Goal: Task Accomplishment & Management: Complete application form

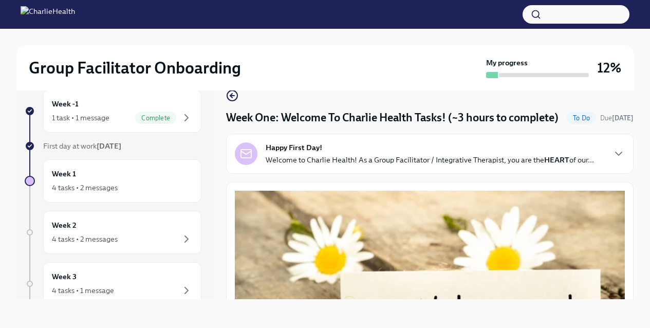
scroll to position [1370, 0]
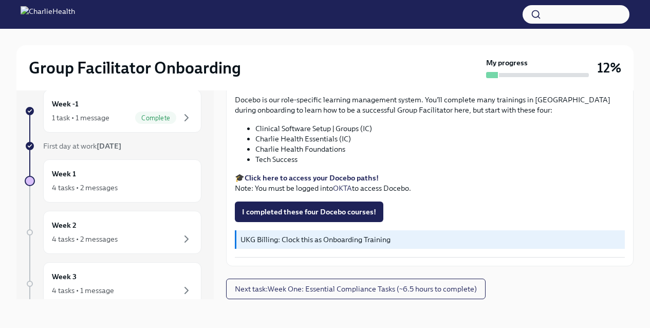
click at [285, 161] on li "Tech Success" at bounding box center [440, 159] width 370 height 10
click at [296, 212] on span "I completed these four Docebo courses!" at bounding box center [309, 212] width 134 height 10
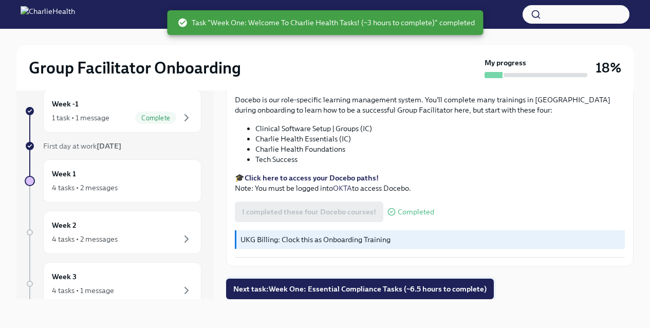
click at [356, 289] on span "Next task : Week One: Essential Compliance Tasks (~6.5 hours to complete)" at bounding box center [359, 289] width 253 height 10
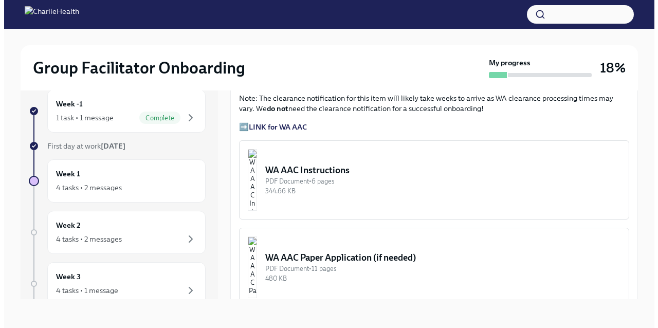
scroll to position [786, 0]
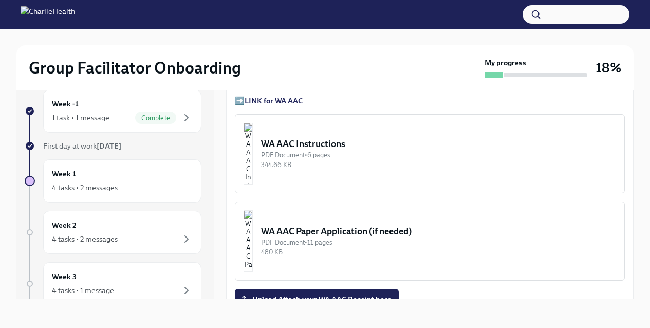
click at [404, 233] on div "WA AAC Paper Application (if needed)" at bounding box center [438, 231] width 355 height 12
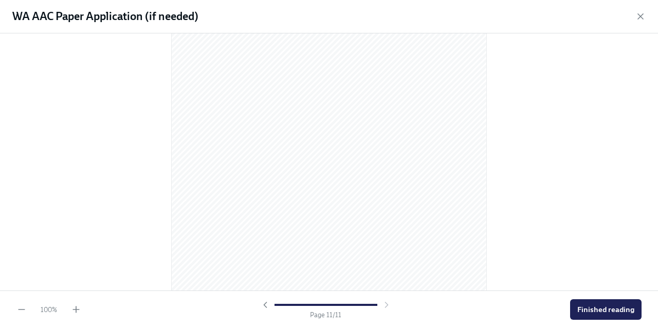
scroll to position [4331, 0]
click at [598, 309] on span "Finished reading" at bounding box center [605, 309] width 57 height 10
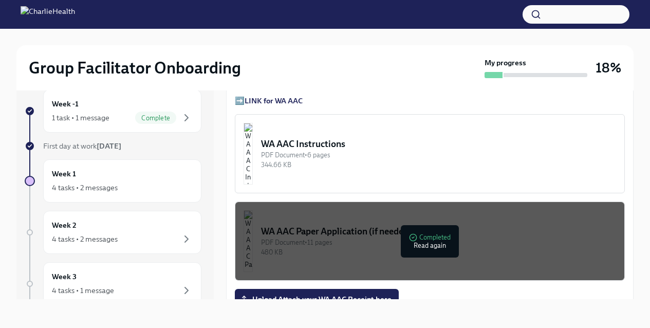
click at [492, 162] on div "344.66 KB" at bounding box center [438, 165] width 355 height 10
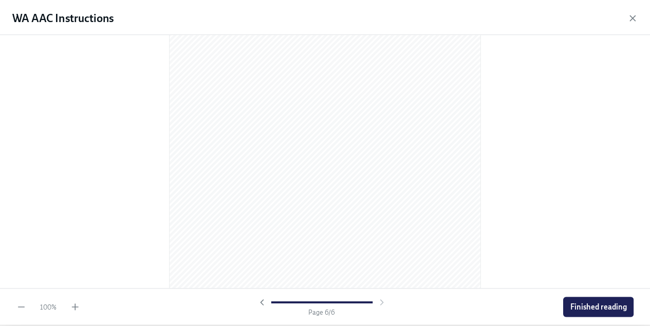
scroll to position [2227, 0]
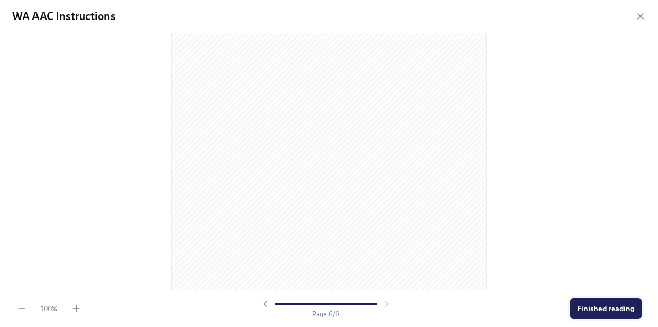
click at [588, 312] on span "Finished reading" at bounding box center [605, 309] width 57 height 10
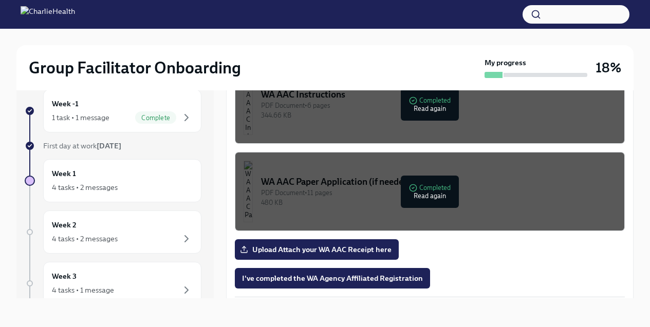
scroll to position [836, 0]
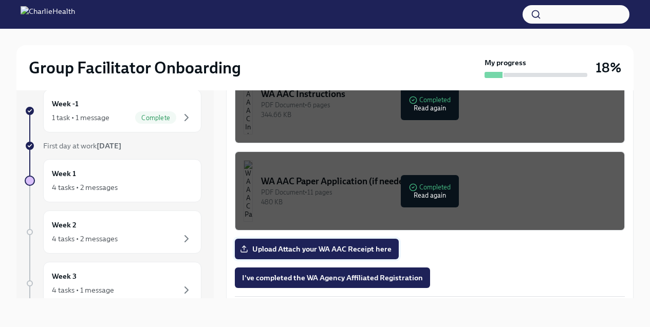
click at [357, 244] on span "Upload Attach your WA AAC Receipt here" at bounding box center [317, 249] width 150 height 10
click at [0, 0] on input "Upload Attach your WA AAC Receipt here" at bounding box center [0, 0] width 0 height 0
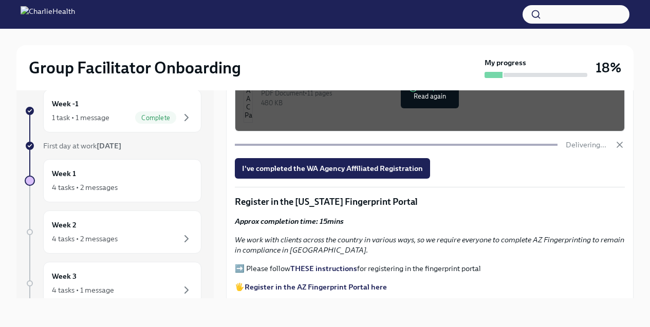
scroll to position [936, 0]
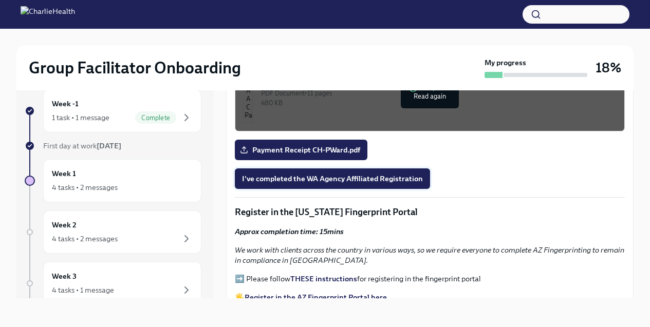
click at [372, 174] on span "I've completed the WA Agency Affiliated Registration" at bounding box center [332, 179] width 181 height 10
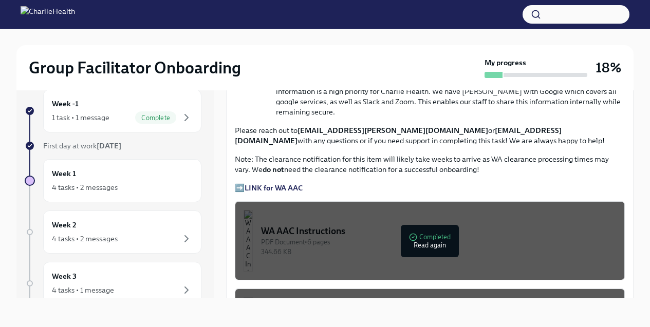
scroll to position [675, 0]
